Goal: Entertainment & Leisure: Browse casually

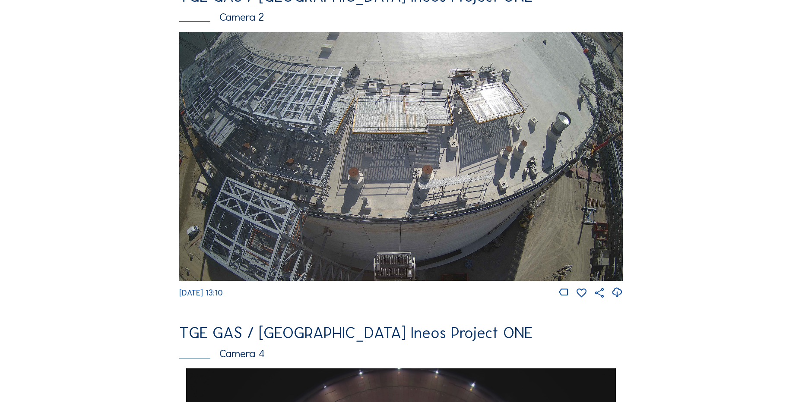
scroll to position [173, 0]
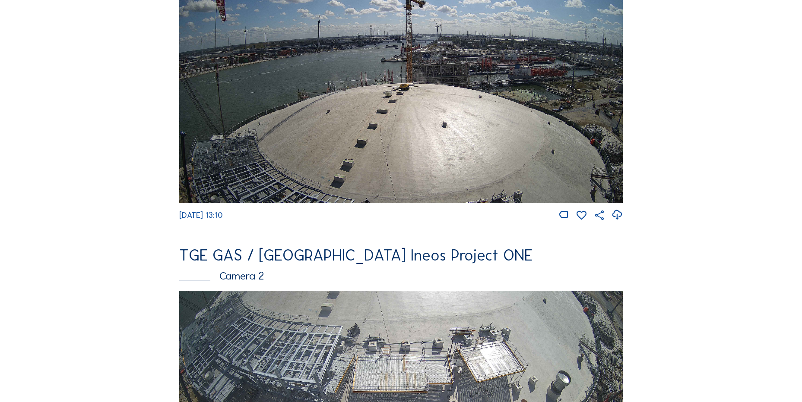
click at [622, 219] on icon at bounding box center [617, 215] width 12 height 14
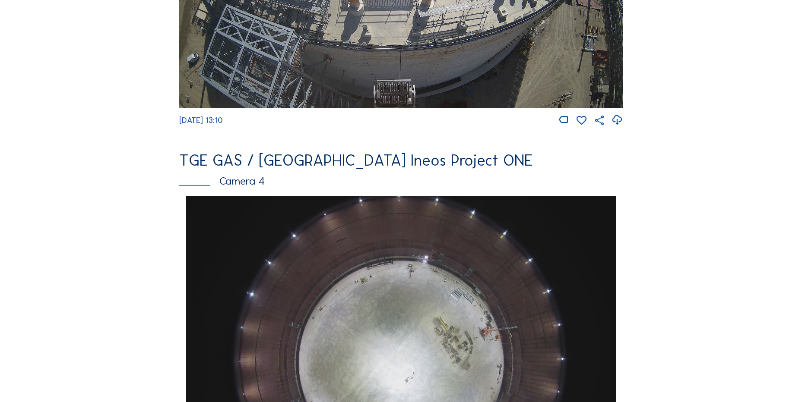
scroll to position [777, 0]
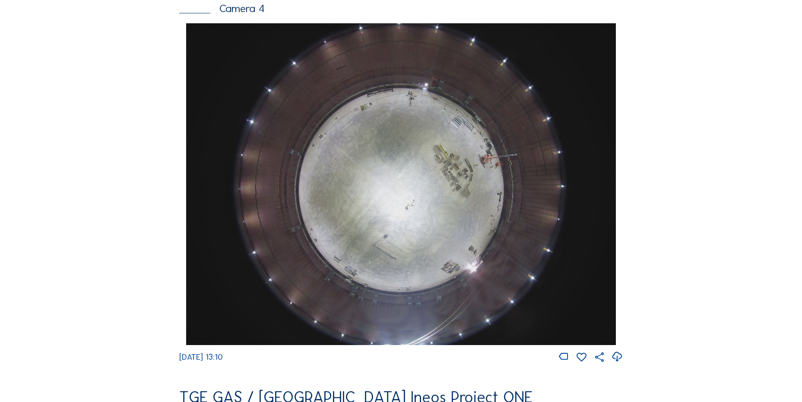
drag, startPoint x: 128, startPoint y: 177, endPoint x: 123, endPoint y: 173, distance: 6.1
click at [127, 177] on div "Feed Photo Show Map Search Fullscreen TGE GAS / Antwerpen Ineos Project ONE Cam…" at bounding box center [400, 26] width 601 height 1494
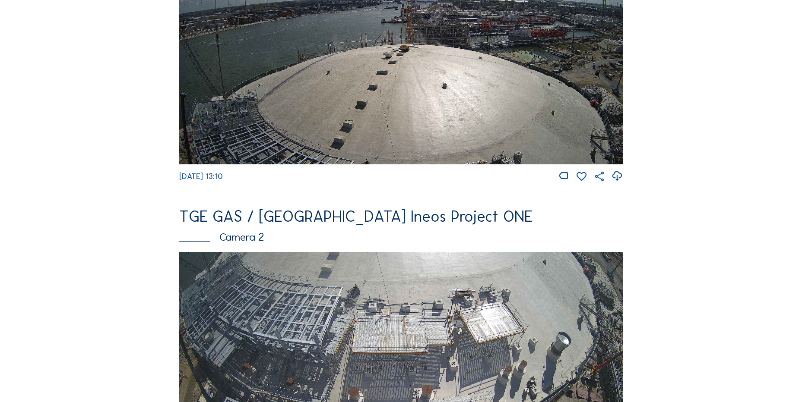
scroll to position [345, 0]
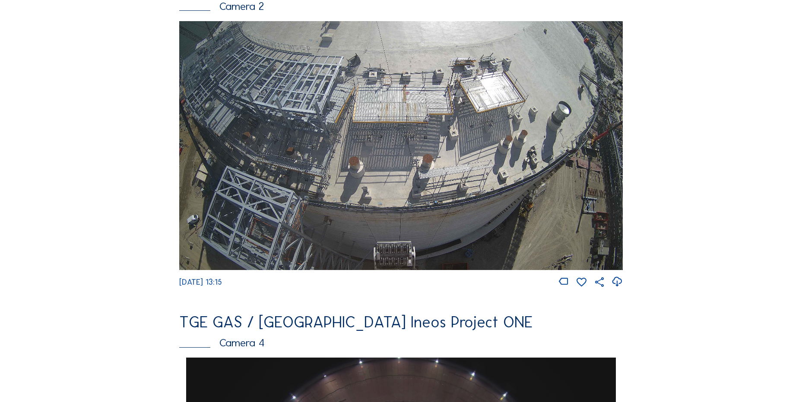
scroll to position [475, 0]
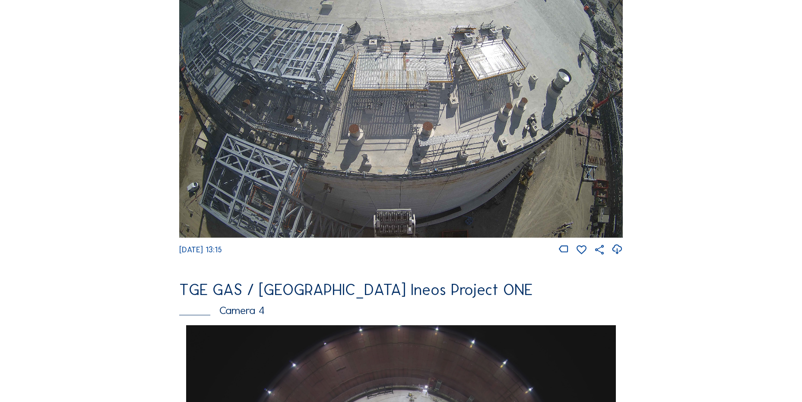
click at [130, 158] on div "Feed Photo Show Map Search Fullscreen TGE GAS / Antwerpen Ineos Project ONE Cam…" at bounding box center [400, 328] width 601 height 1494
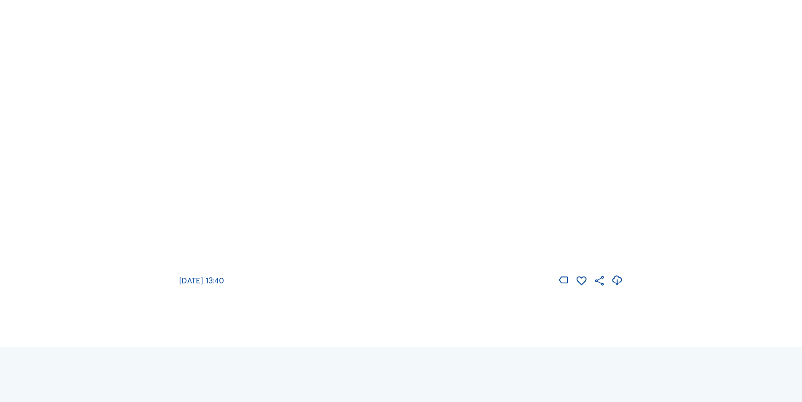
scroll to position [1263, 0]
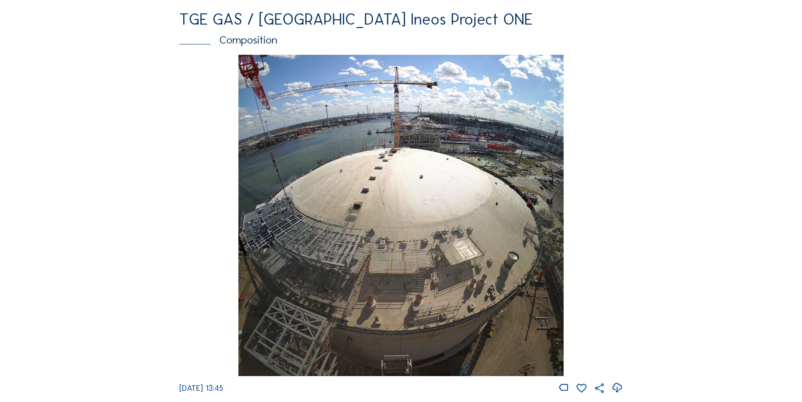
scroll to position [1244, 0]
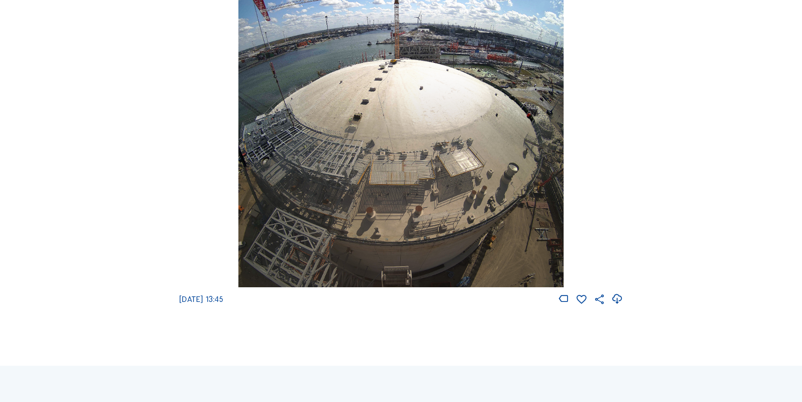
click at [620, 307] on icon at bounding box center [617, 299] width 12 height 14
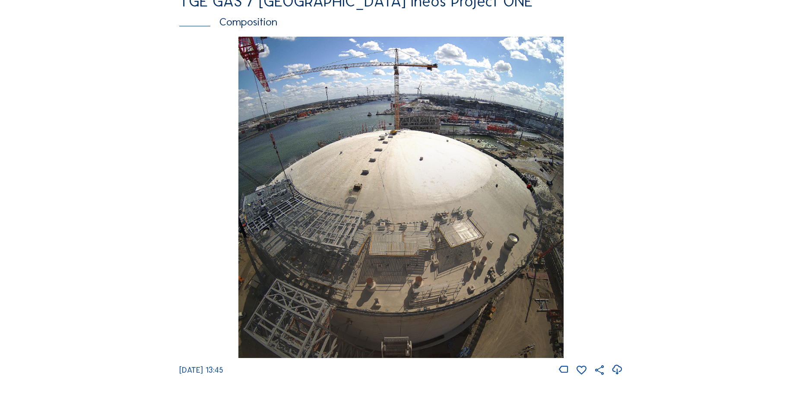
scroll to position [1115, 0]
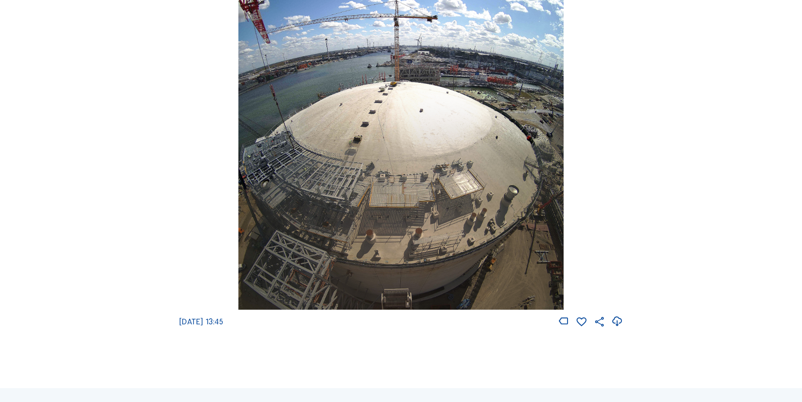
scroll to position [1331, 0]
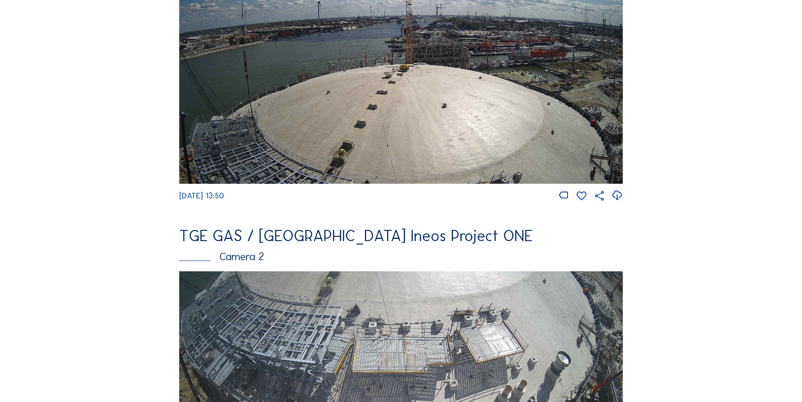
scroll to position [173, 0]
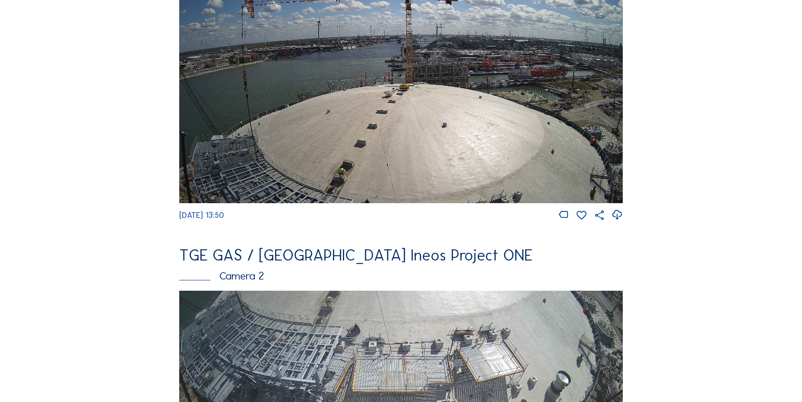
drag, startPoint x: 616, startPoint y: 218, endPoint x: 608, endPoint y: 216, distance: 7.9
click at [615, 217] on icon at bounding box center [617, 215] width 12 height 14
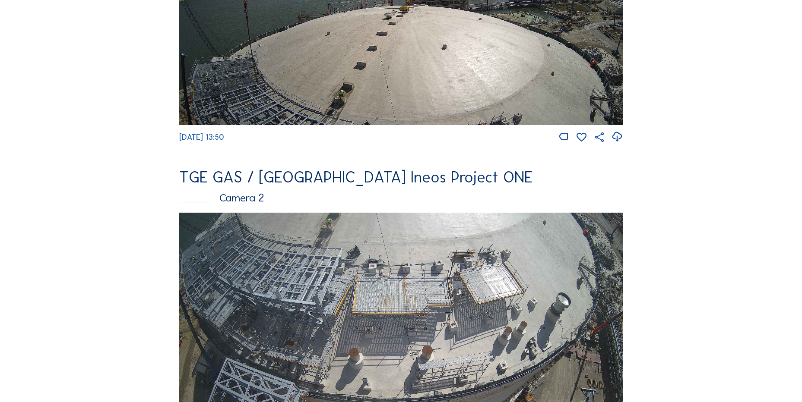
scroll to position [345, 0]
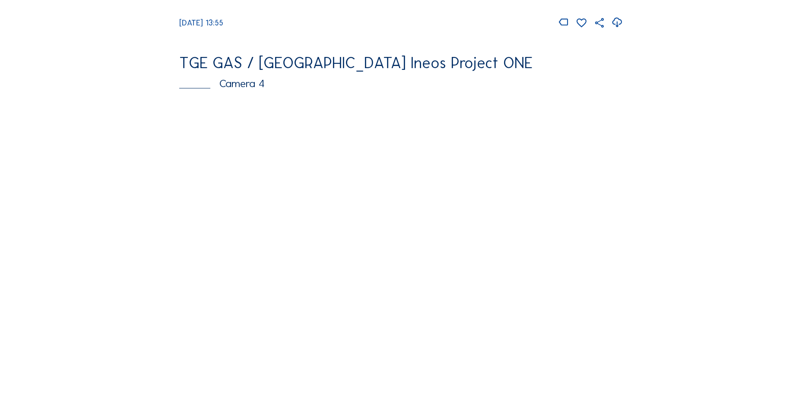
scroll to position [777, 0]
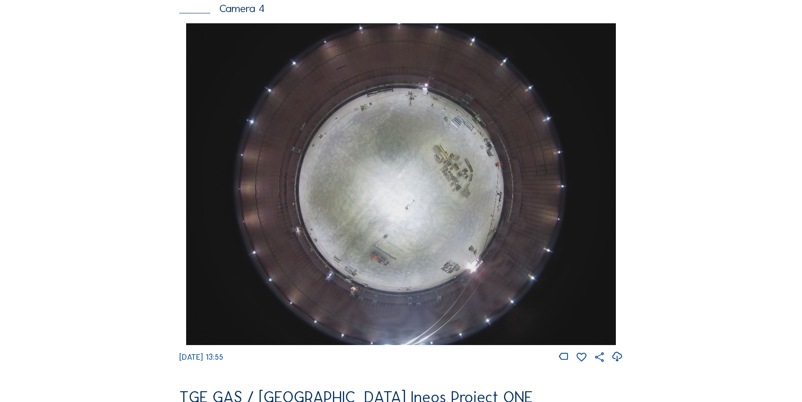
click at [615, 363] on icon at bounding box center [617, 357] width 12 height 14
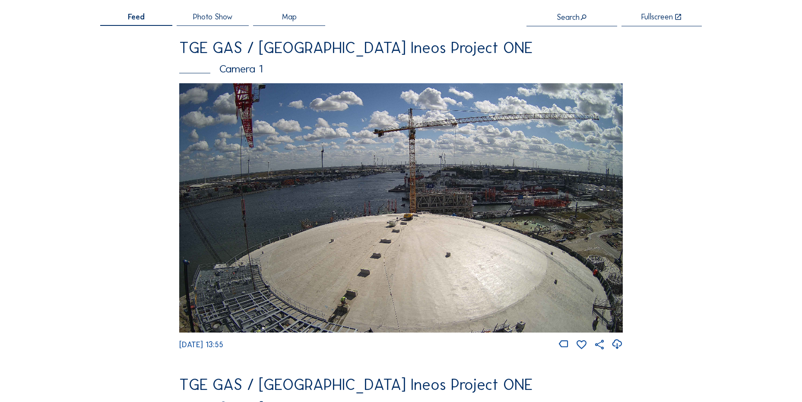
scroll to position [0, 0]
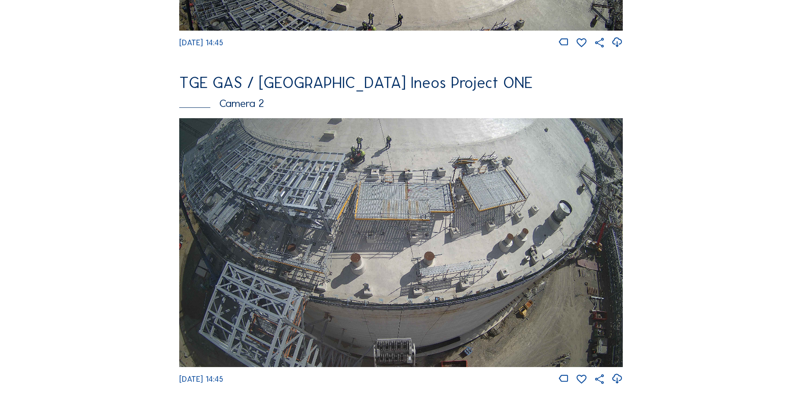
scroll to position [432, 0]
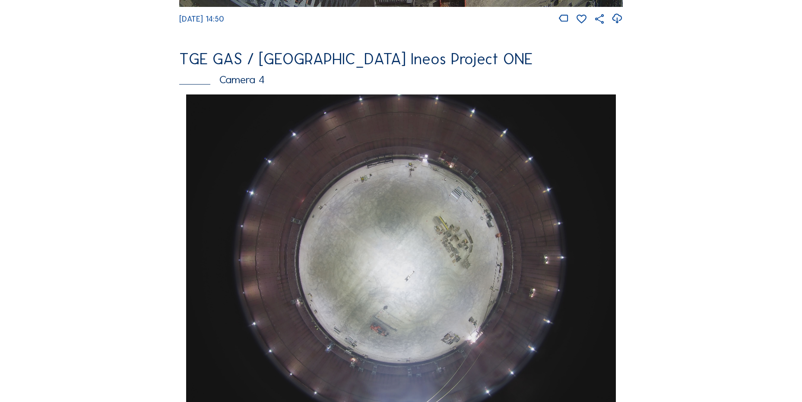
scroll to position [734, 0]
